Goal: Information Seeking & Learning: Understand process/instructions

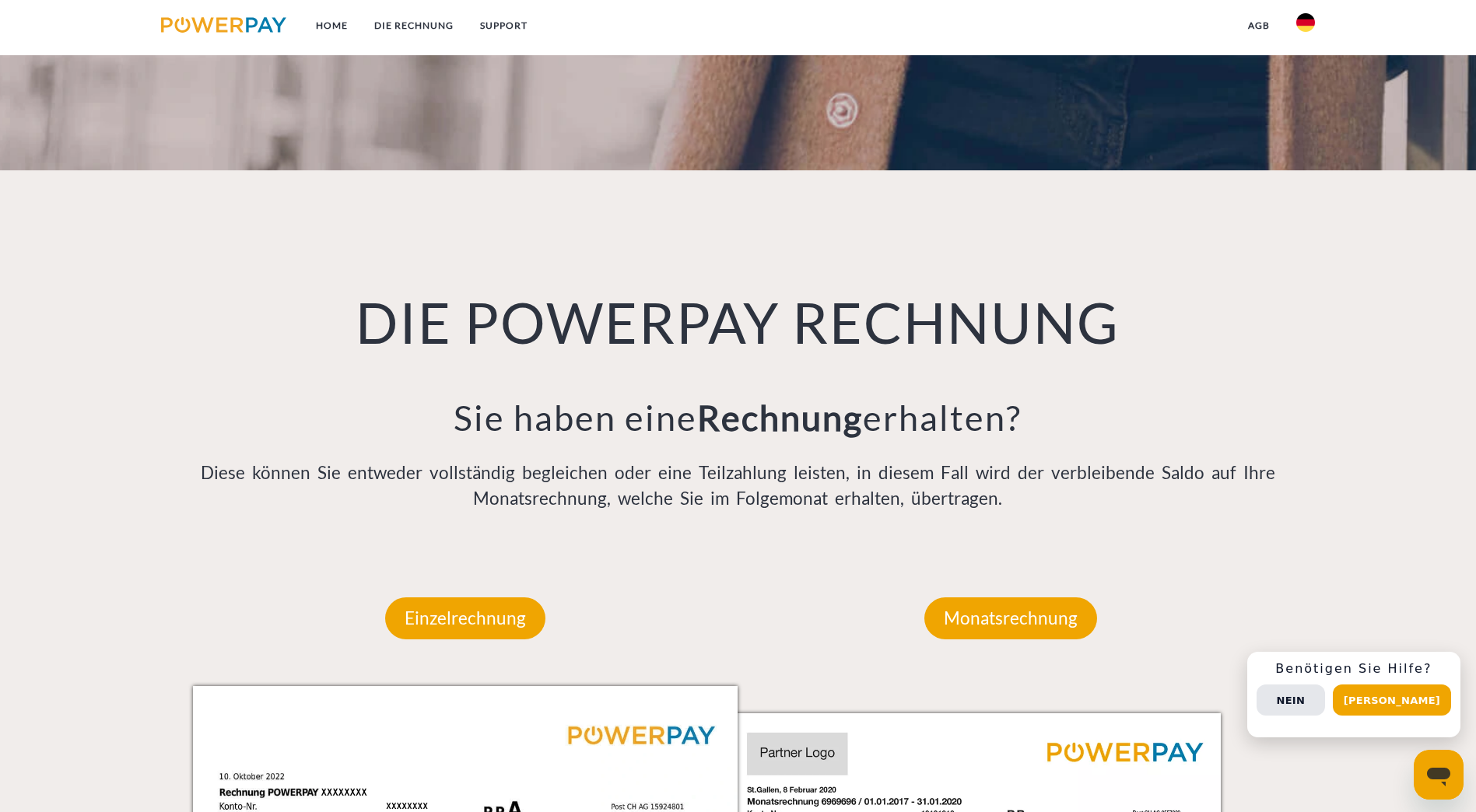
scroll to position [1244, 0]
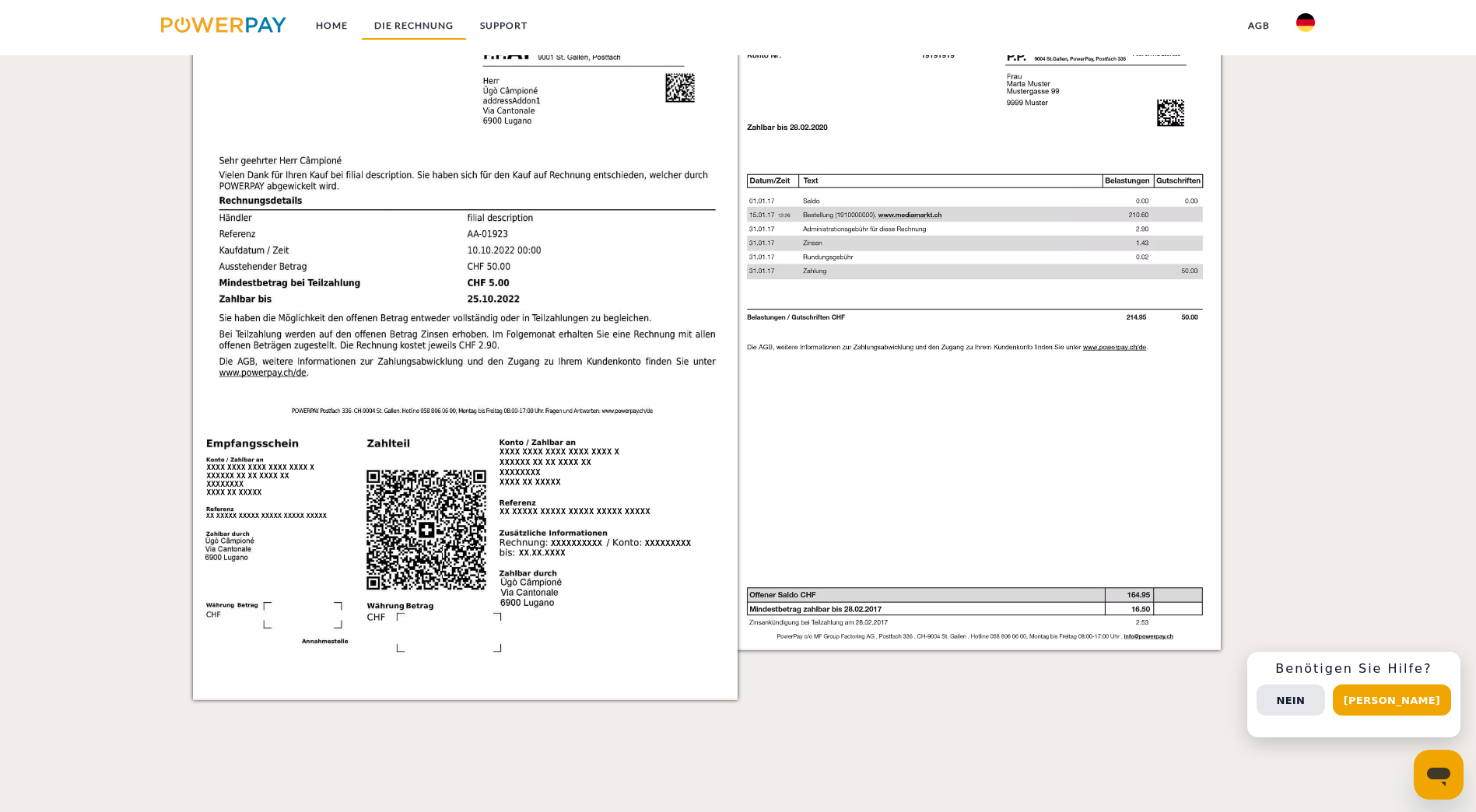
click at [423, 19] on link "DIE RECHNUNG" at bounding box center [414, 25] width 106 height 28
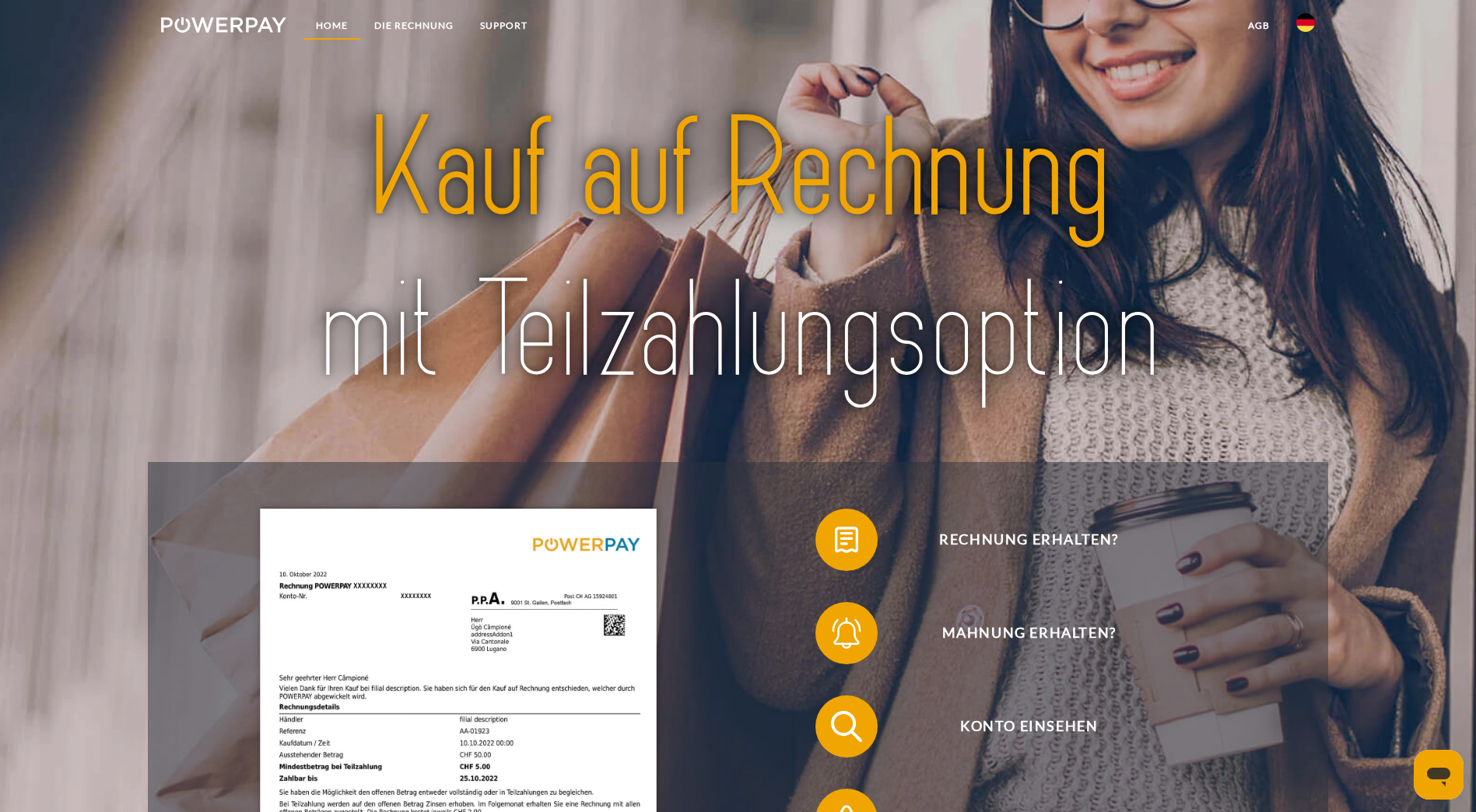
click at [335, 18] on link "Home" at bounding box center [332, 25] width 59 height 28
click at [411, 8] on ul "Home DIE RECHNUNG SUPPORT" at bounding box center [344, 27] width 393 height 55
click at [199, 21] on img at bounding box center [223, 24] width 125 height 16
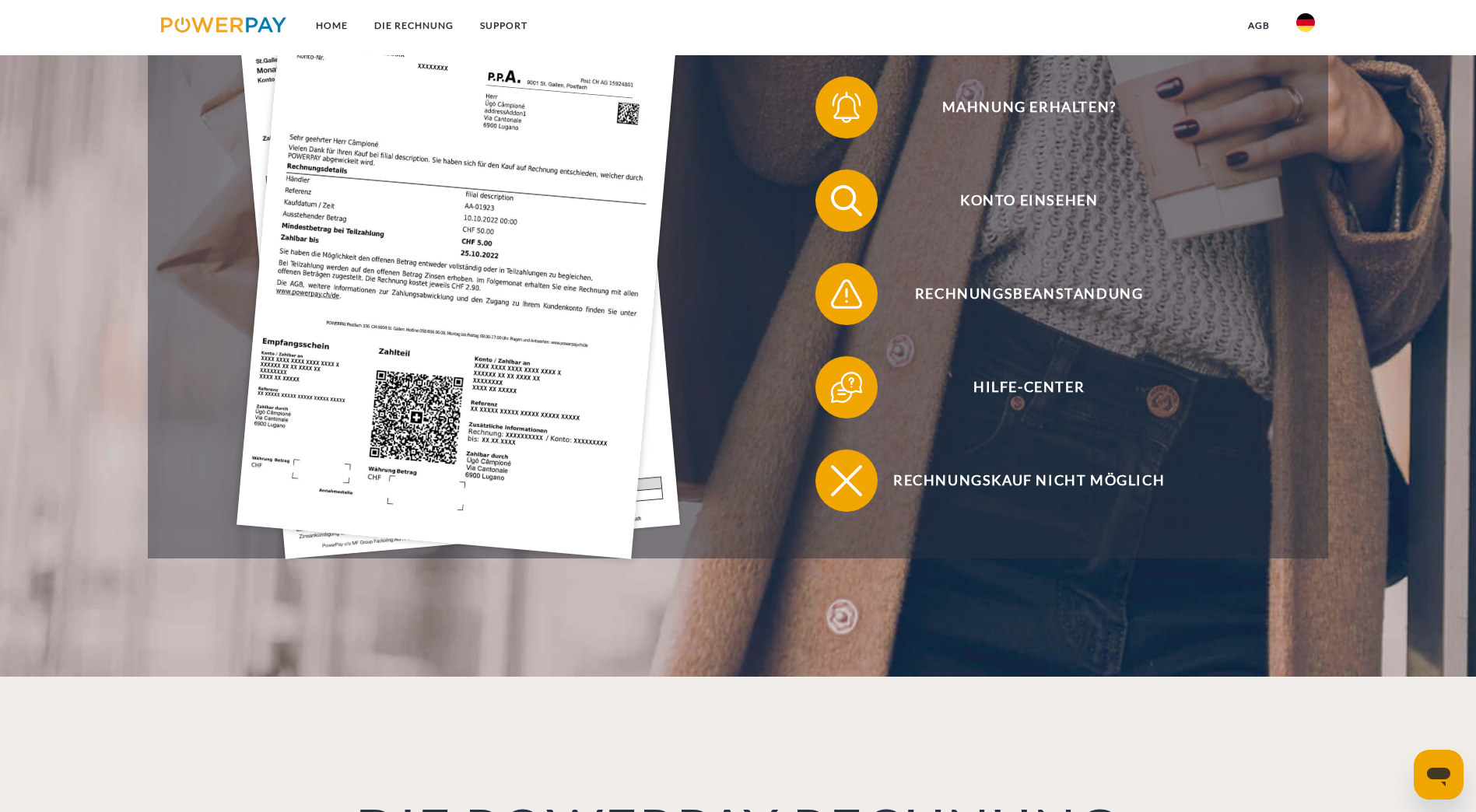
scroll to position [389, 0]
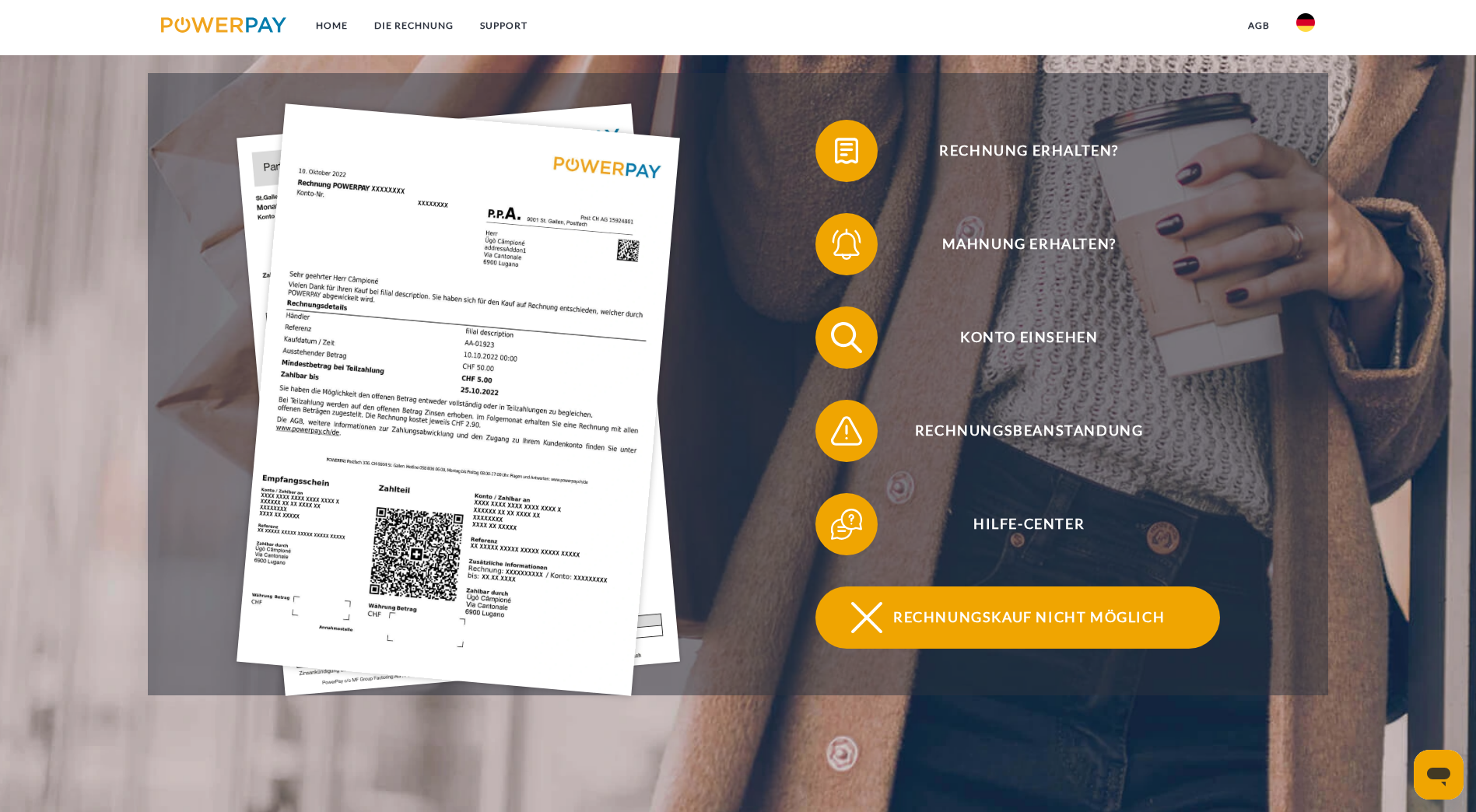
click at [1007, 586] on span "Rechnungskauf nicht möglich" at bounding box center [1028, 616] width 381 height 62
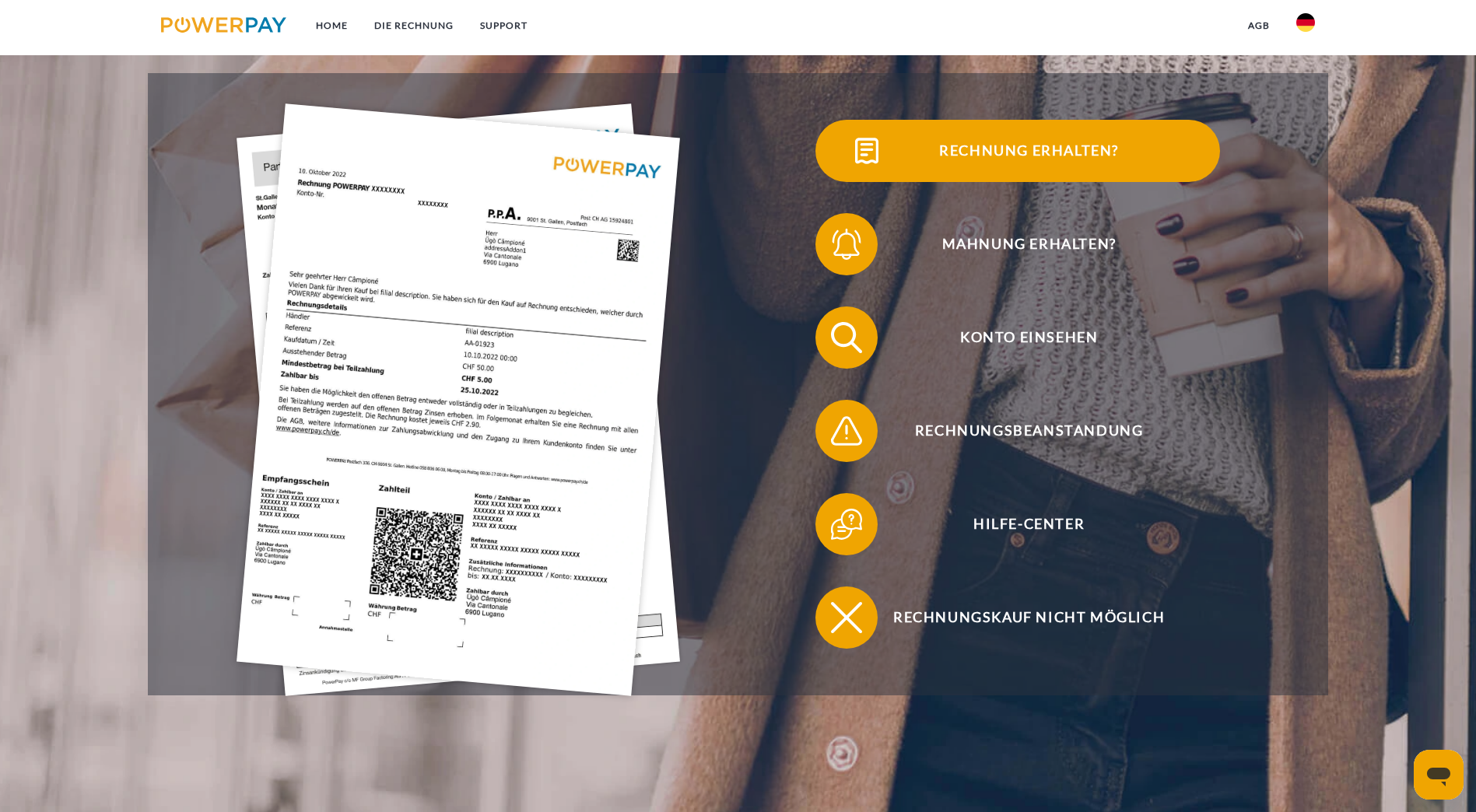
click at [838, 151] on span "Rechnung erhalten?" at bounding box center [1028, 150] width 381 height 62
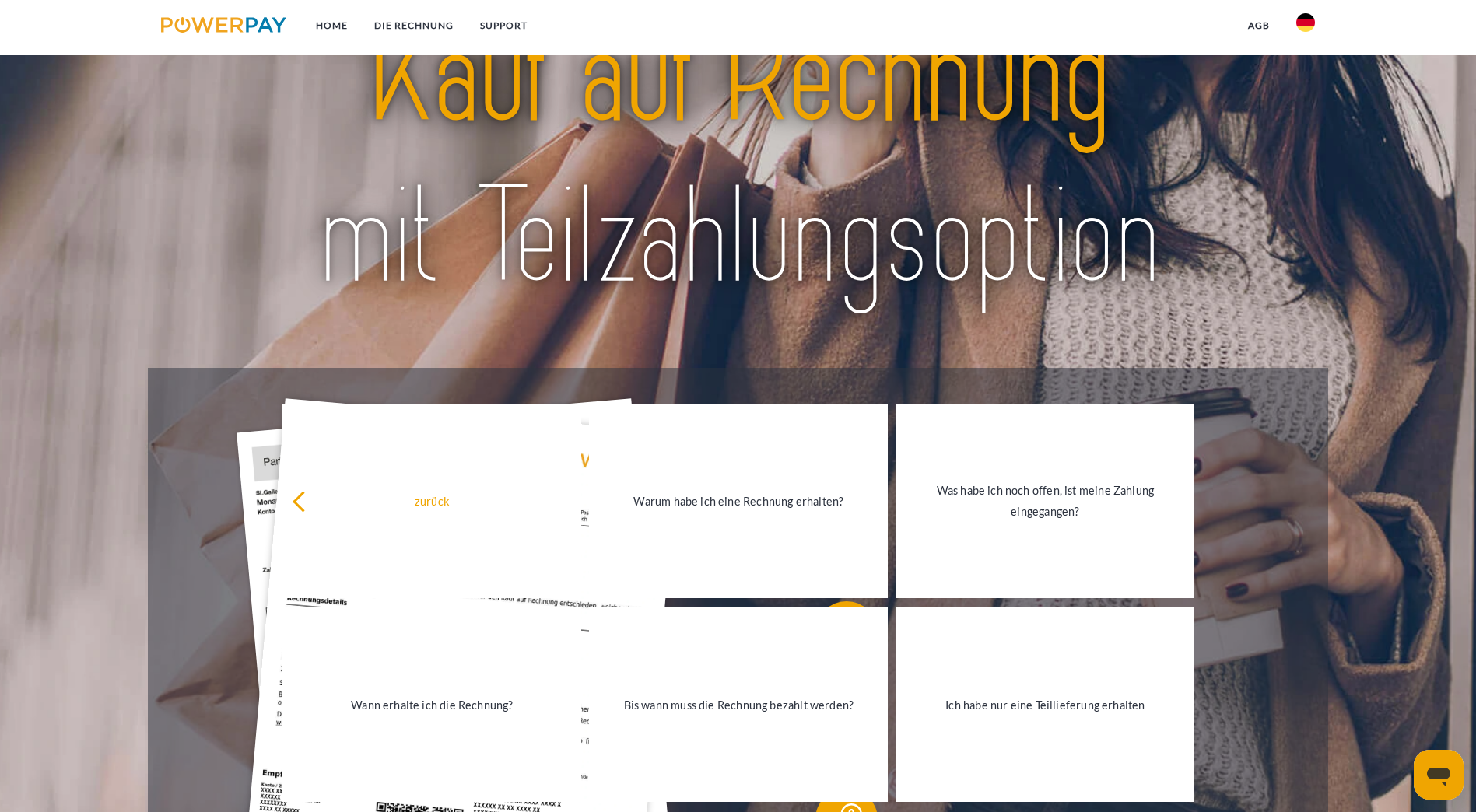
scroll to position [0, 0]
